Goal: Transaction & Acquisition: Download file/media

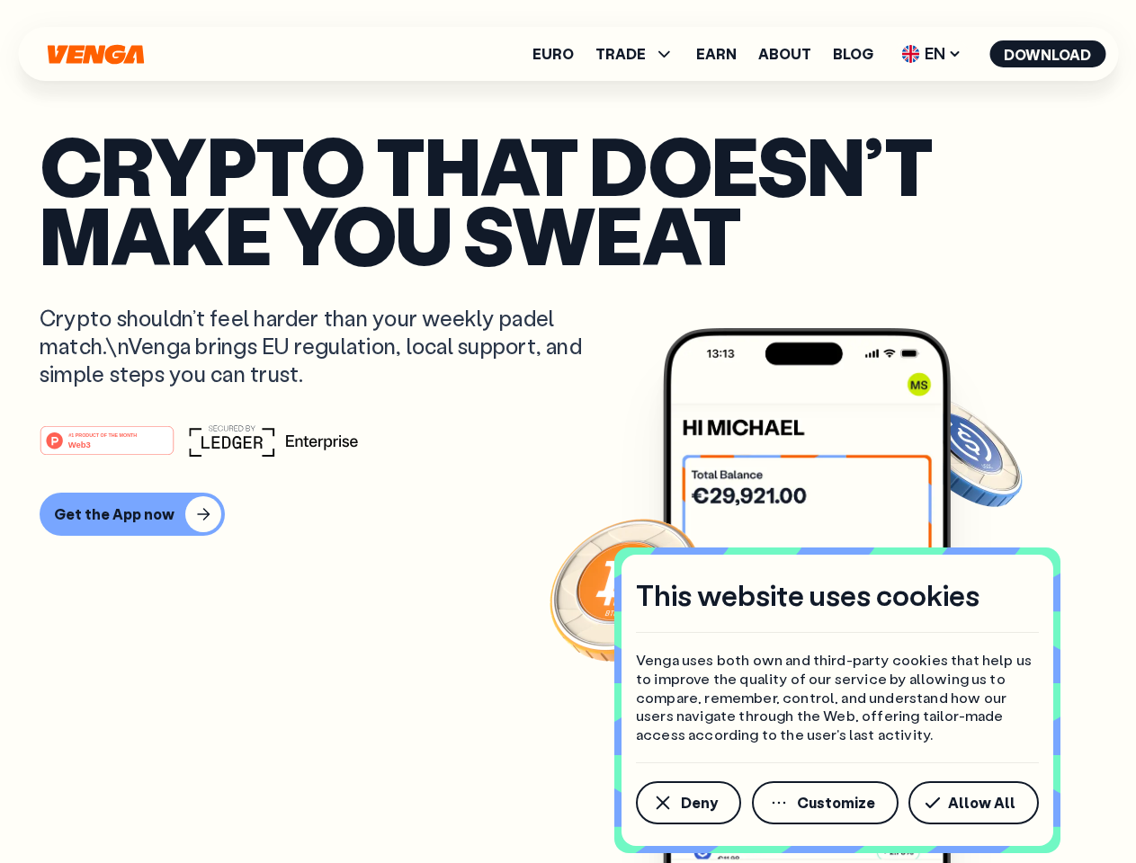
click at [567, 432] on div "#1 PRODUCT OF THE MONTH Web3" at bounding box center [568, 440] width 1057 height 32
click at [687, 803] on span "Deny" at bounding box center [699, 803] width 37 height 14
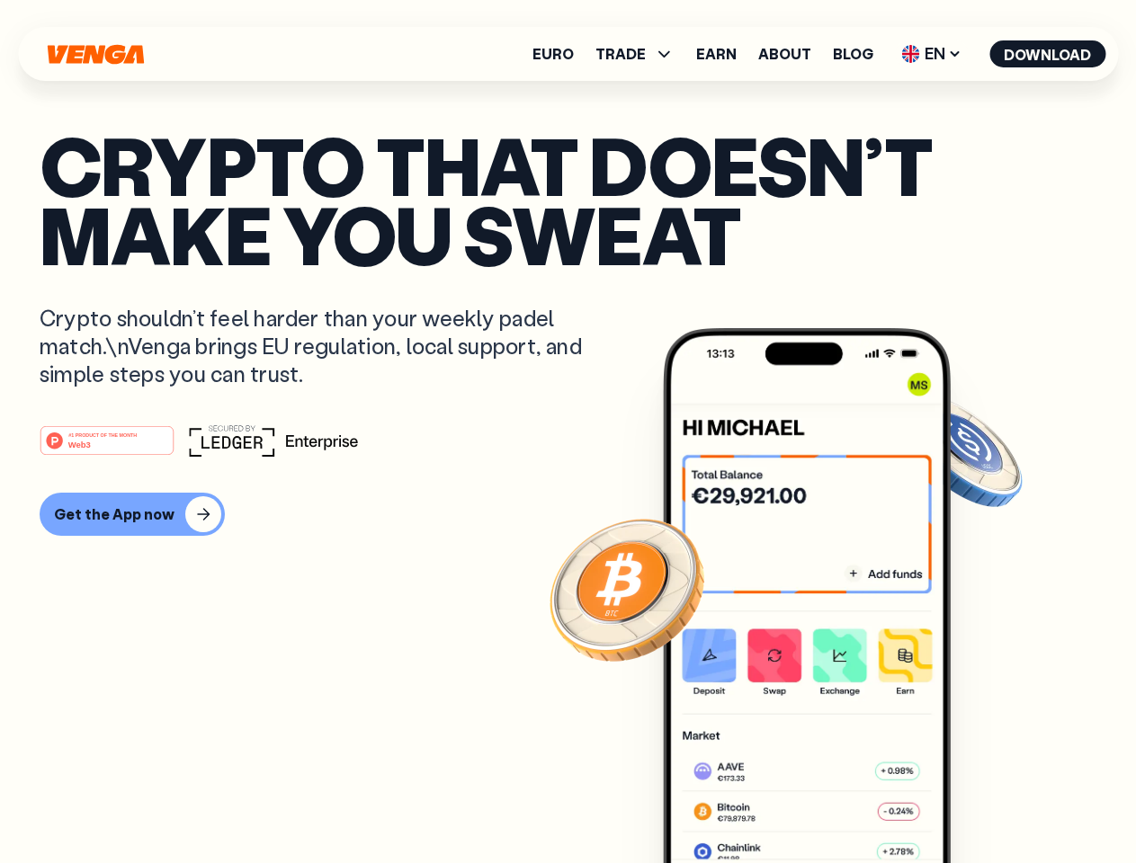
click at [826, 803] on img at bounding box center [807, 629] width 288 height 603
click at [977, 803] on article "Crypto that doesn’t make you sweat Crypto shouldn’t feel harder than your weekl…" at bounding box center [568, 467] width 1057 height 674
click at [640, 54] on span "TRADE" at bounding box center [620, 54] width 50 height 14
click at [932, 54] on span "EN" at bounding box center [931, 54] width 73 height 29
click at [1048, 54] on button "Download" at bounding box center [1047, 53] width 116 height 27
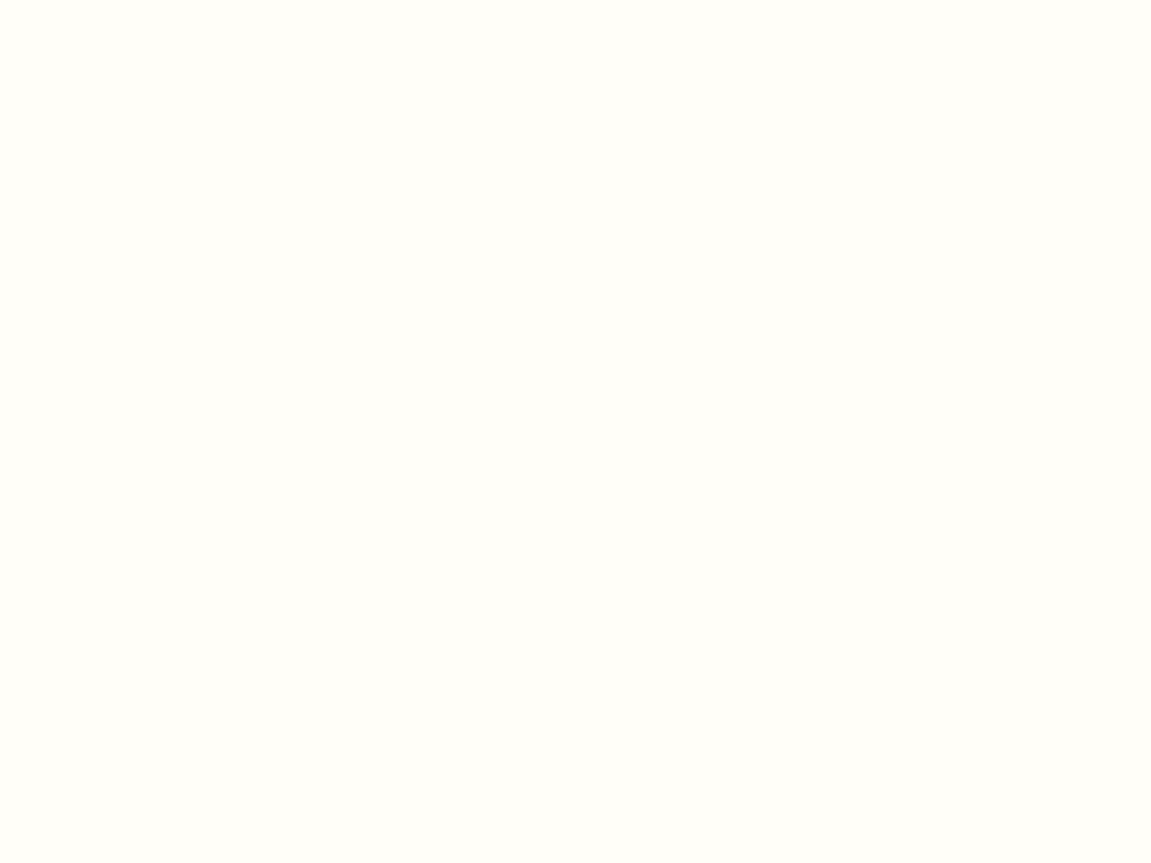
click at [567, 0] on html "This website uses cookies Venga uses both own and third-party cookies that help…" at bounding box center [575, 0] width 1151 height 0
click at [129, 0] on html "This website uses cookies Venga uses both own and third-party cookies that help…" at bounding box center [575, 0] width 1151 height 0
click at [110, 0] on html "This website uses cookies Venga uses both own and third-party cookies that help…" at bounding box center [575, 0] width 1151 height 0
